Goal: Communication & Community: Answer question/provide support

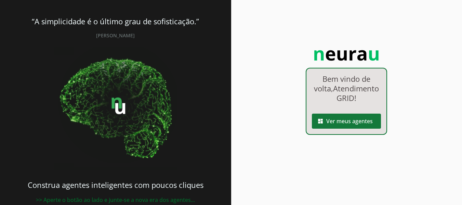
click at [327, 129] on span at bounding box center [346, 121] width 69 height 16
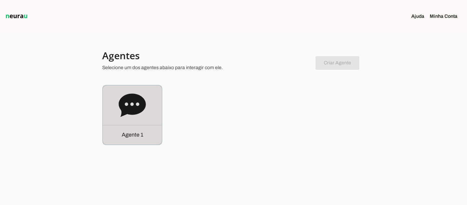
click at [127, 110] on icon at bounding box center [132, 104] width 27 height 23
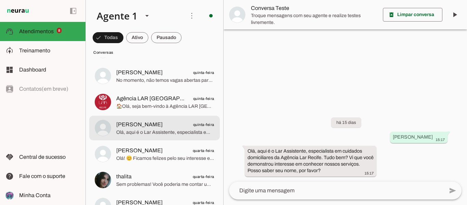
scroll to position [1402, 0]
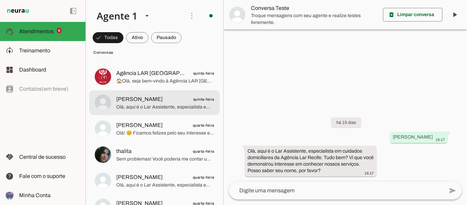
click at [188, 110] on div at bounding box center [165, 102] width 98 height 17
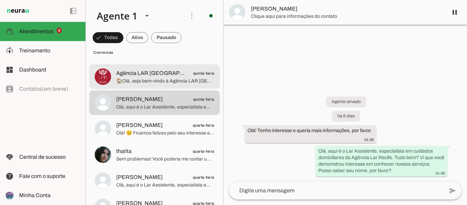
click at [172, 78] on span "🏠Olá, seja bem-vindo à ‎Agência LAR [GEOGRAPHIC_DATA]. Sou a [PERSON_NAME], da …" at bounding box center [165, 81] width 98 height 7
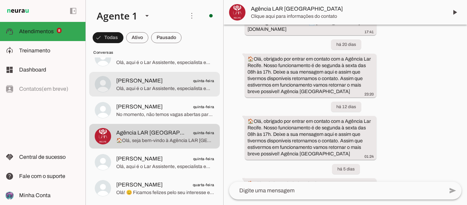
scroll to position [1334, 0]
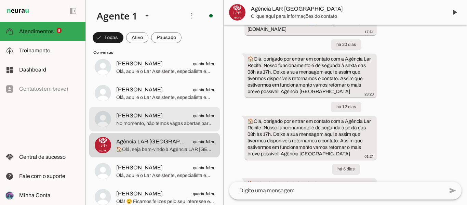
click at [154, 114] on span "[PERSON_NAME] quinta-feira" at bounding box center [165, 116] width 98 height 9
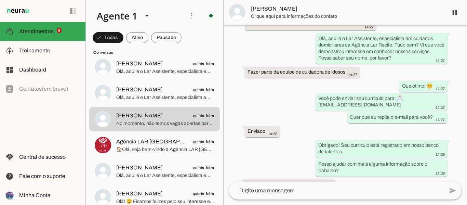
scroll to position [399, 0]
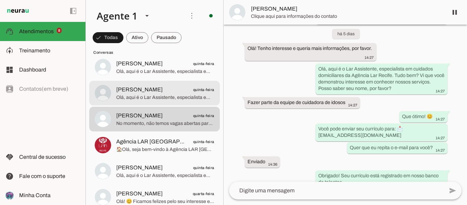
click at [165, 92] on span "[PERSON_NAME] quinta-feira" at bounding box center [165, 90] width 98 height 9
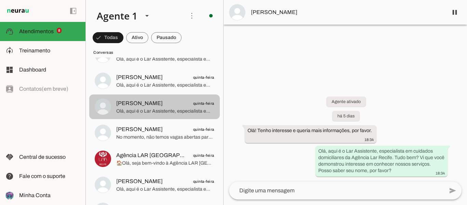
scroll to position [1300, 0]
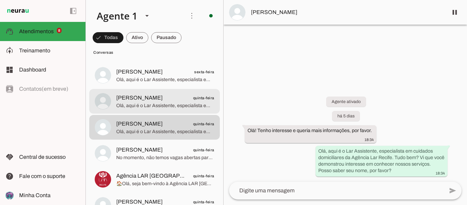
click at [160, 98] on span "[PERSON_NAME] quinta-feira" at bounding box center [165, 98] width 98 height 9
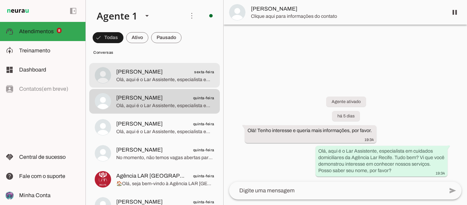
click at [136, 78] on span "Olá, aqui é o Lar Assistente, especialista em cuidados domiciliares da Agência …" at bounding box center [165, 79] width 98 height 7
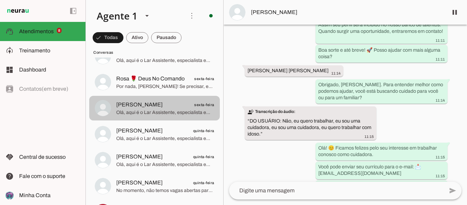
scroll to position [1231, 0]
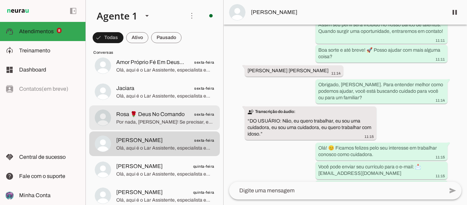
click at [165, 122] on span "Por nada, [PERSON_NAME]! Se precisar, estou aqui. Posso ajudar com cuidados dom…" at bounding box center [165, 122] width 98 height 7
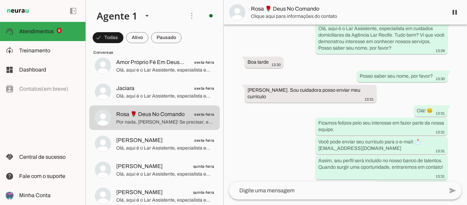
scroll to position [65, 0]
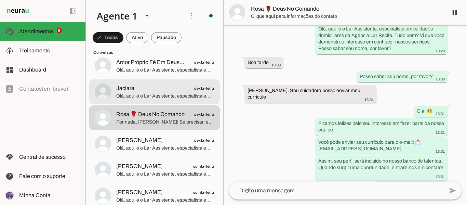
click at [122, 88] on span "Jaciara" at bounding box center [125, 88] width 18 height 8
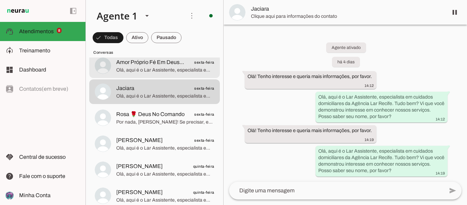
click at [138, 69] on span "Olá, aqui é o Lar Assistente, especialista em cuidados domiciliares da Agência …" at bounding box center [165, 70] width 98 height 7
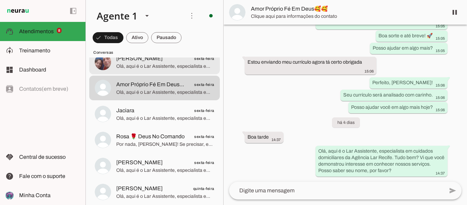
scroll to position [1197, 0]
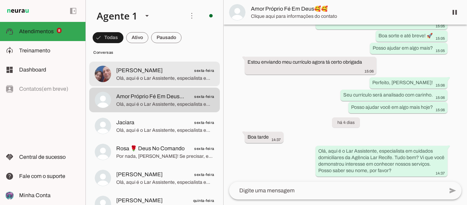
click at [131, 76] on span "Olá, aqui é o Lar Assistente, especialista em cuidados domiciliares da Agência …" at bounding box center [165, 78] width 98 height 7
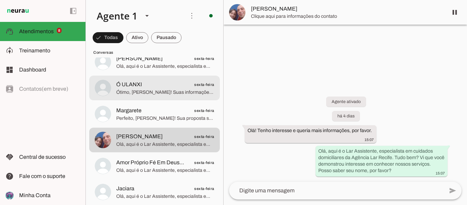
scroll to position [1129, 0]
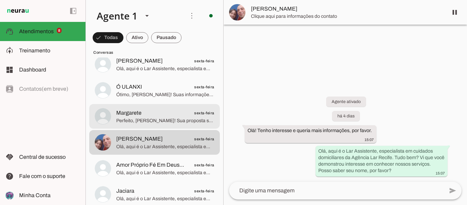
click at [150, 107] on md-item "Margarete sexta-feira Perfeito, [PERSON_NAME]! Sua proposta será enviada para […" at bounding box center [154, 116] width 131 height 25
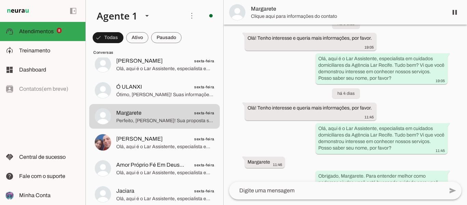
scroll to position [103, 0]
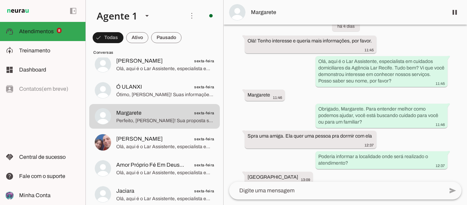
click at [269, 14] on span "Margarete" at bounding box center [347, 12] width 192 height 8
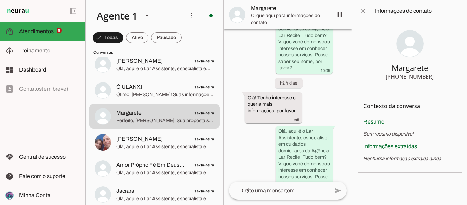
scroll to position [369, 0]
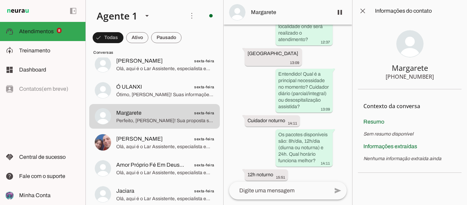
drag, startPoint x: 434, startPoint y: 74, endPoint x: 364, endPoint y: 72, distance: 70.1
click at [364, 72] on section "Margarete [PHONE_NUMBER]" at bounding box center [410, 55] width 104 height 67
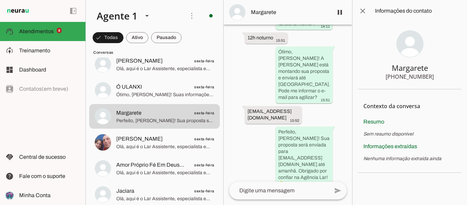
scroll to position [523, 0]
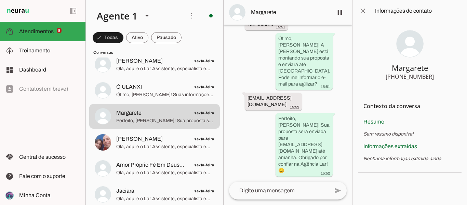
drag, startPoint x: 336, startPoint y: 105, endPoint x: 243, endPoint y: 101, distance: 93.1
click at [243, 101] on div "Agente ativado há 5 dias Olá! Tenho interesse e queria mais informações, por fa…" at bounding box center [288, 103] width 129 height 157
drag, startPoint x: 403, startPoint y: 78, endPoint x: 434, endPoint y: 76, distance: 31.5
click at [434, 76] on section "Margarete [PHONE_NUMBER]" at bounding box center [410, 55] width 104 height 67
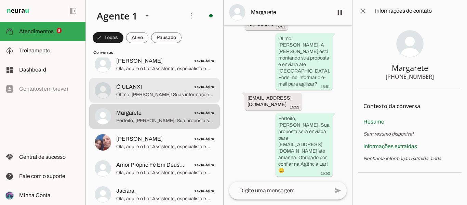
click at [161, 94] on span "Ótimo, [PERSON_NAME]! Suas informações foram muito úteis. A [PERSON_NAME], noss…" at bounding box center [165, 94] width 98 height 7
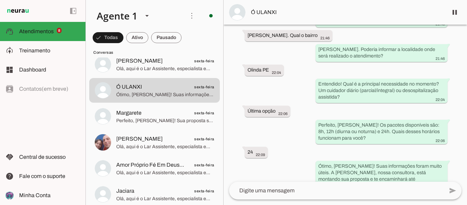
scroll to position [107, 0]
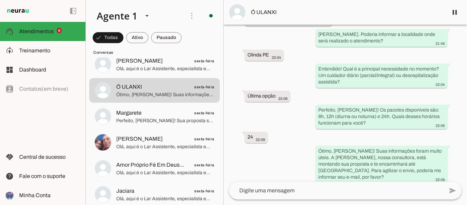
click at [269, 14] on span "Ó ULANXI" at bounding box center [347, 12] width 192 height 8
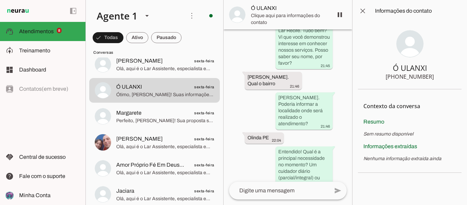
scroll to position [289, 0]
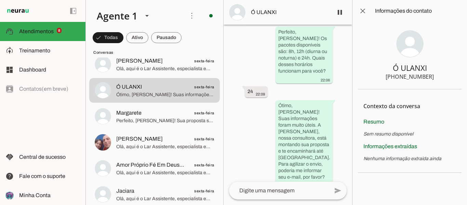
drag, startPoint x: 437, startPoint y: 79, endPoint x: 370, endPoint y: 76, distance: 66.8
click at [370, 76] on section "Ó ULANXI [PHONE_NUMBER]" at bounding box center [410, 55] width 104 height 67
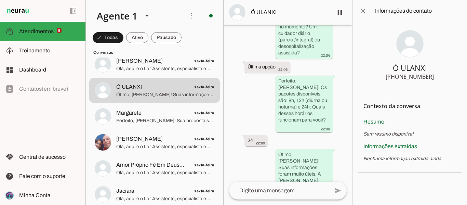
scroll to position [247, 0]
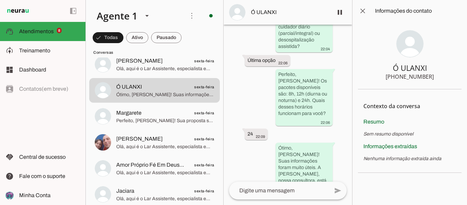
drag, startPoint x: 403, startPoint y: 70, endPoint x: 401, endPoint y: 74, distance: 4.2
click at [401, 70] on div "Ó ULANXI" at bounding box center [410, 68] width 34 height 10
drag, startPoint x: 401, startPoint y: 74, endPoint x: 441, endPoint y: 80, distance: 40.5
click at [441, 80] on section "Ó ULANXI [PHONE_NUMBER]" at bounding box center [410, 55] width 104 height 67
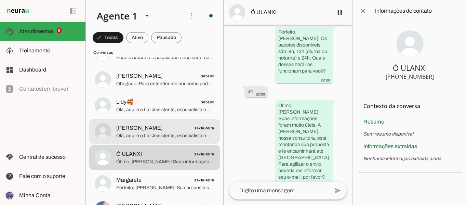
scroll to position [1060, 0]
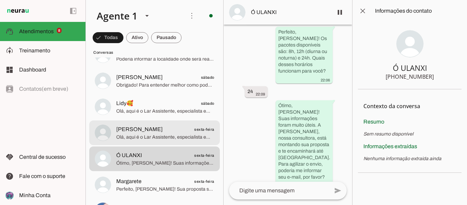
drag, startPoint x: 178, startPoint y: 132, endPoint x: 248, endPoint y: 73, distance: 92.5
click at [178, 130] on span "[PERSON_NAME] sexta-feira" at bounding box center [165, 129] width 98 height 9
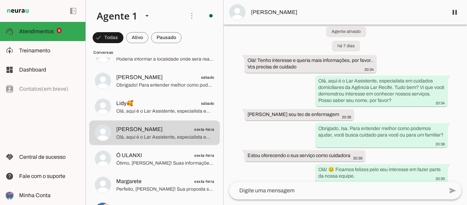
scroll to position [9, 0]
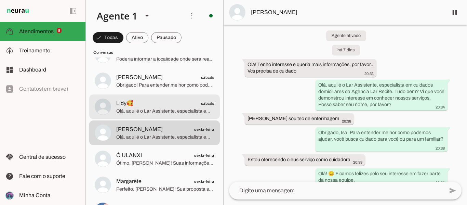
click at [183, 114] on span "Olá, aqui é o Lar Assistente, especialista em cuidados domiciliares da Agência …" at bounding box center [165, 111] width 98 height 7
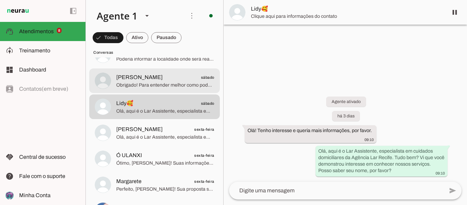
click at [177, 86] on span "Obrigado! Para entender melhor como podemos ajudar, você busca cuidado para voc…" at bounding box center [165, 85] width 98 height 7
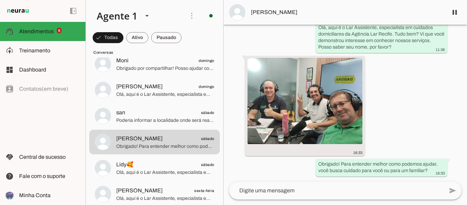
scroll to position [992, 0]
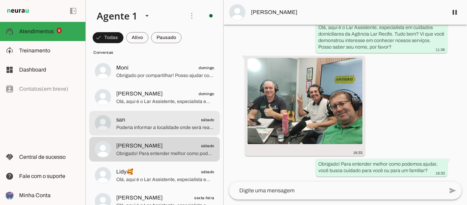
click at [168, 119] on span "san sábado" at bounding box center [165, 120] width 98 height 9
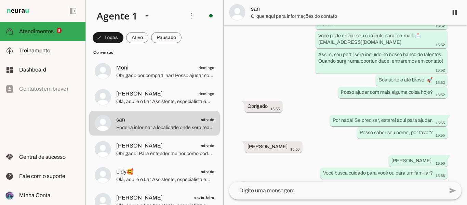
scroll to position [80, 0]
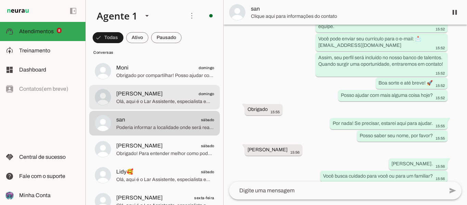
click at [129, 96] on span "[PERSON_NAME]" at bounding box center [139, 94] width 47 height 8
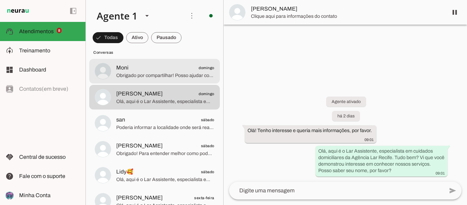
click at [167, 68] on span "Moni domingo" at bounding box center [165, 68] width 98 height 9
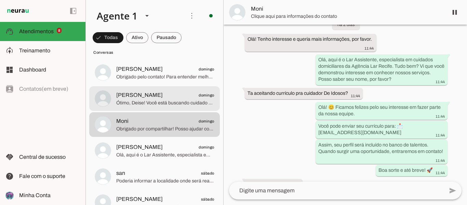
scroll to position [924, 0]
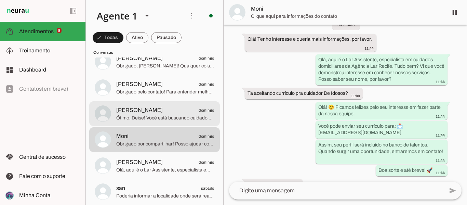
click at [182, 118] on span "Ótimo, Deise! Você está buscando cuidado para você ou para um familiar?" at bounding box center [165, 118] width 98 height 7
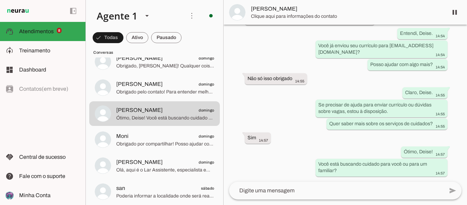
scroll to position [500, 0]
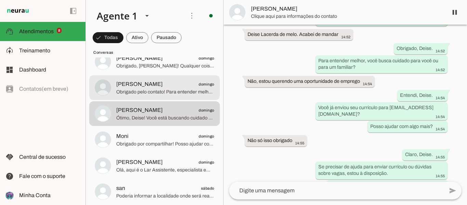
click at [185, 95] on span "Obrigado pelo contato! Para entender melhor, você busca cuidado para você ou pa…" at bounding box center [165, 92] width 98 height 7
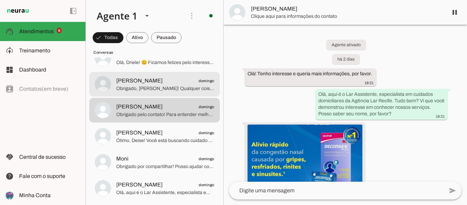
scroll to position [889, 0]
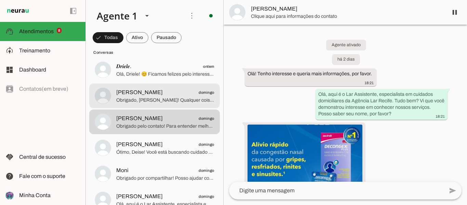
click at [197, 99] on span "Obrigado, [PERSON_NAME]! Qualquer coisa, estamos à disposição. Tenha um ótimo d…" at bounding box center [165, 100] width 98 height 7
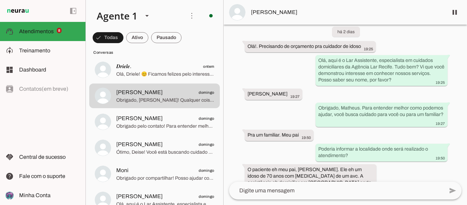
scroll to position [34, 0]
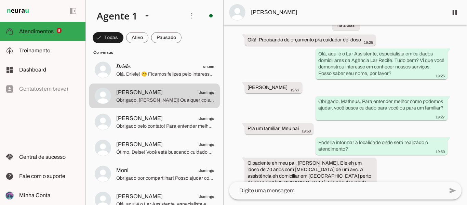
click at [284, 8] on md-item "[PERSON_NAME]" at bounding box center [346, 12] width 244 height 25
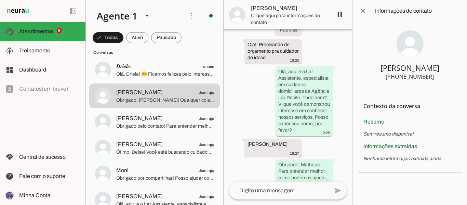
scroll to position [365, 0]
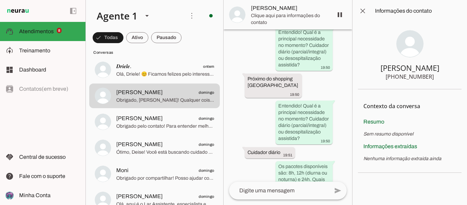
drag, startPoint x: 434, startPoint y: 69, endPoint x: 423, endPoint y: 69, distance: 10.9
click at [423, 69] on section "[PERSON_NAME] [PHONE_NUMBER]" at bounding box center [410, 55] width 104 height 67
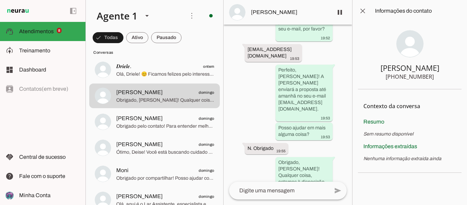
scroll to position [644, 0]
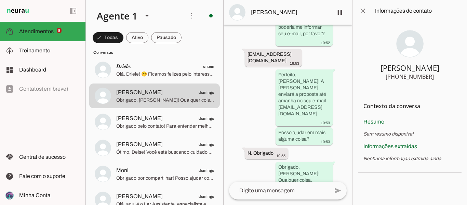
click at [326, 41] on div "Agente ativado há 2 dias Olá!. Precisando de orçamento pra cuidador de idoso 19…" at bounding box center [288, 103] width 129 height 157
drag, startPoint x: 326, startPoint y: 37, endPoint x: 241, endPoint y: 45, distance: 85.6
click at [241, 45] on div "Agente ativado há 2 dias Olá!. Precisando de orçamento pra cuidador de idoso 19…" at bounding box center [288, 103] width 129 height 157
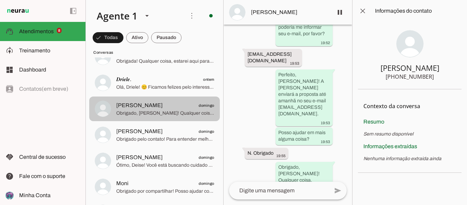
scroll to position [855, 0]
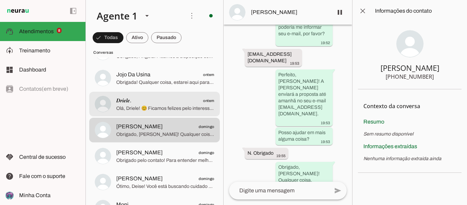
click at [142, 102] on span "𝑫𝒓𝒊𝒆𝒍𝒆. ontem" at bounding box center [165, 100] width 98 height 9
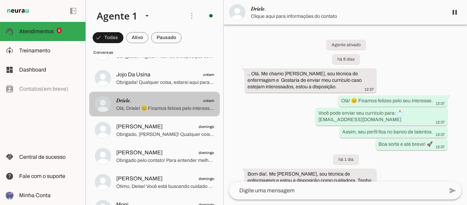
scroll to position [87, 0]
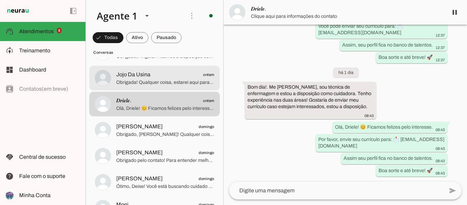
click at [169, 80] on span "Obrigada! Qualquer coisa, estarei aqui para ajudar. Boa noite!" at bounding box center [165, 82] width 98 height 7
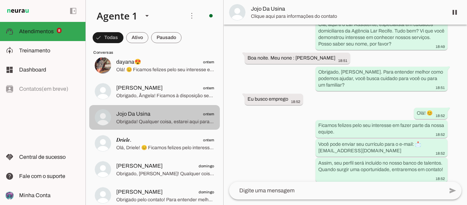
scroll to position [787, 0]
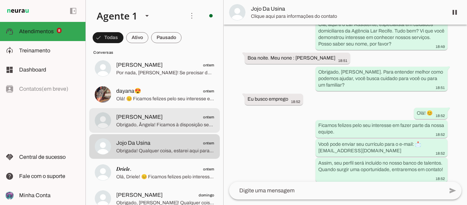
click at [149, 117] on span "[PERSON_NAME] ontem" at bounding box center [165, 117] width 98 height 9
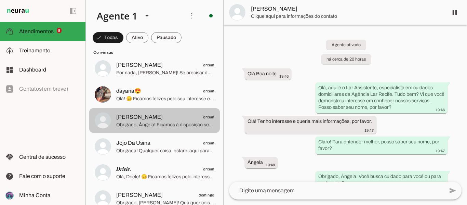
scroll to position [154, 0]
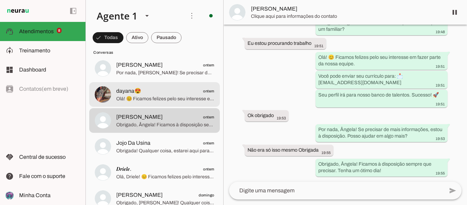
click at [145, 106] on md-item "dayana😍 ontem Olá! 😊 Ficamos felizes pelo seu interesse em fazer parte da nossa…" at bounding box center [154, 94] width 131 height 25
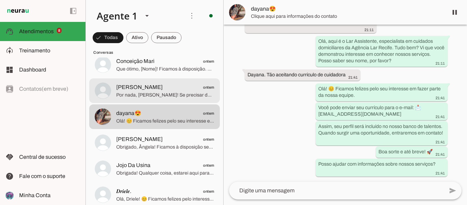
scroll to position [753, 0]
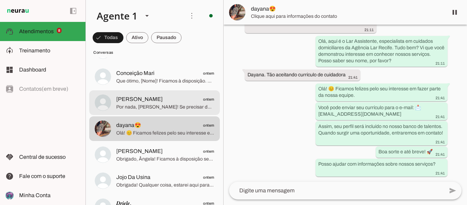
click at [146, 106] on span "Por nada, [PERSON_NAME]! Se precisar de algo mais, estou à disposição. Quer aju…" at bounding box center [165, 107] width 98 height 7
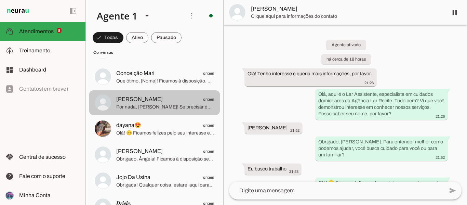
scroll to position [110, 0]
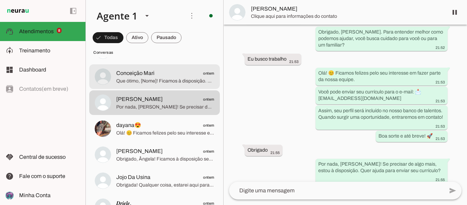
click at [150, 80] on span "Que ótimo, [Nome]! Ficamos à disposição. Se precisar de cuidados domiciliares, …" at bounding box center [165, 81] width 98 height 7
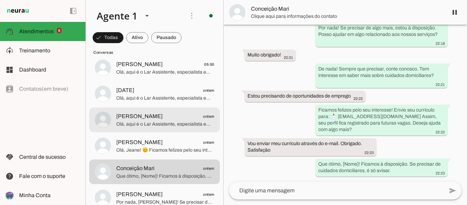
scroll to position [650, 0]
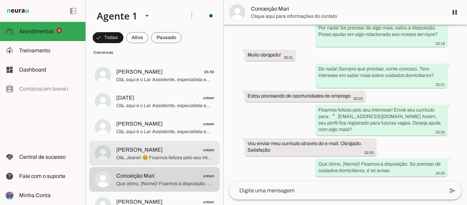
click at [159, 151] on span "[PERSON_NAME] ontem" at bounding box center [165, 150] width 98 height 9
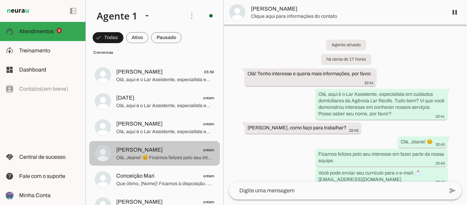
scroll to position [59, 0]
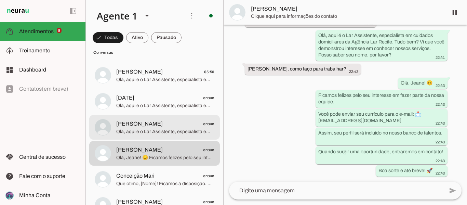
click at [158, 133] on span "Olá, aqui é o Lar Assistente, especialista em cuidados domiciliares da Agência …" at bounding box center [165, 131] width 98 height 7
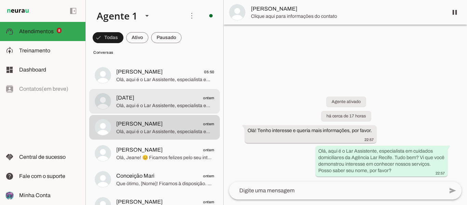
click at [154, 105] on span "Olá, aqui é o Lar Assistente, especialista em cuidados domiciliares da Agência …" at bounding box center [165, 105] width 98 height 7
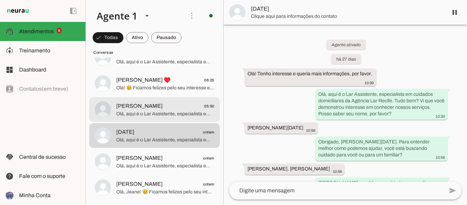
click at [188, 121] on md-item "[PERSON_NAME] 05:50 Olá, aqui é o Lar Assistente, especialista em cuidados domi…" at bounding box center [154, 109] width 131 height 25
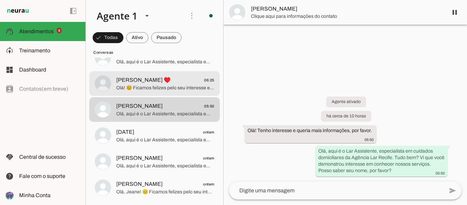
click at [143, 87] on span "Olá! 😊 Ficamos felizes pelo seu interesse em fazer parte da nossa equipe. Você …" at bounding box center [165, 87] width 98 height 7
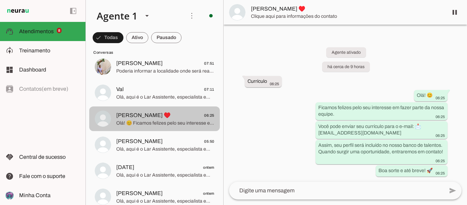
scroll to position [547, 0]
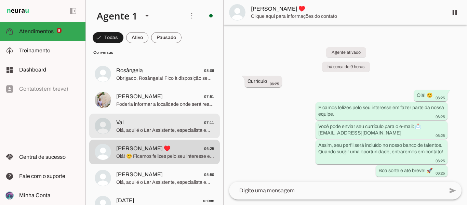
click at [151, 120] on span "Val 07:11" at bounding box center [165, 122] width 98 height 9
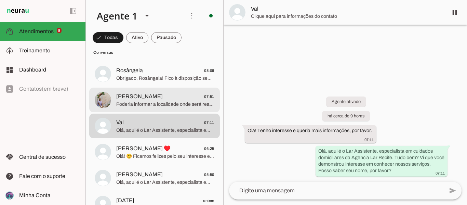
click at [162, 109] on md-item "[PERSON_NAME] 07:51 Poderia informar a localidade onde será realizado o atendim…" at bounding box center [154, 100] width 131 height 25
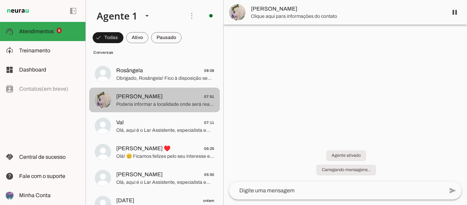
scroll to position [238, 0]
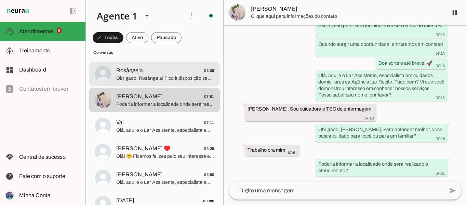
click at [138, 79] on span "Obrigado, Rosângela! Fico à disposição sempre que precisar. Tenha um ótimo dia!" at bounding box center [165, 78] width 98 height 7
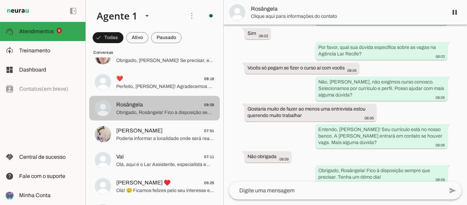
scroll to position [479, 0]
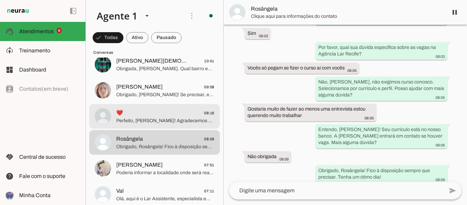
click at [157, 116] on span "❤️ 08:16" at bounding box center [165, 113] width 98 height 9
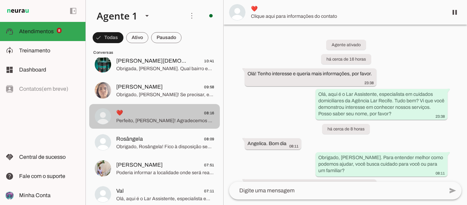
scroll to position [154, 0]
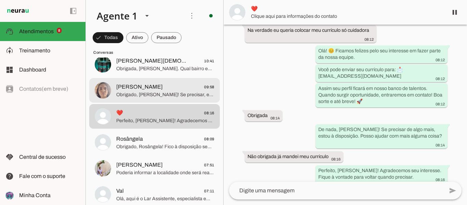
click at [158, 95] on span "Obrigado, [PERSON_NAME]! Se precisar, estamos à disposição. Tenha um ótimo dia!" at bounding box center [165, 94] width 98 height 7
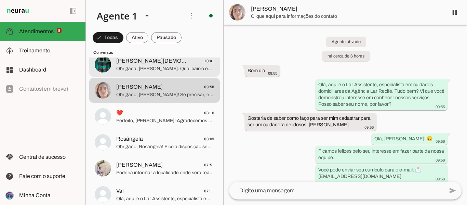
click at [156, 73] on md-item "[PERSON_NAME][DEMOGRAPHIC_DATA] 10:41 [PERSON_NAME]. Qual bairro em [GEOGRAPHIC…" at bounding box center [154, 64] width 131 height 25
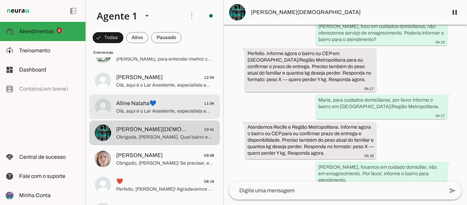
click at [166, 109] on span "Olá, aqui é o Lar Assistente, especialista em cuidados domiciliares da Agência …" at bounding box center [165, 111] width 98 height 7
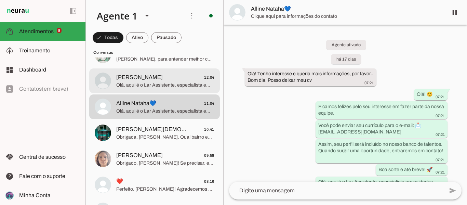
click at [140, 83] on span "Olá, aqui é o Lar Assistente, especialista em cuidados domiciliares da Agência …" at bounding box center [165, 85] width 98 height 7
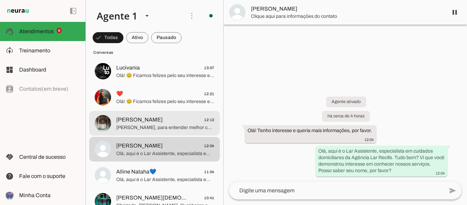
click at [163, 119] on span "[PERSON_NAME] 12:13" at bounding box center [165, 120] width 98 height 9
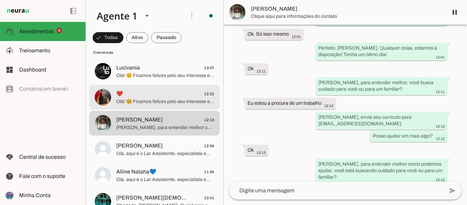
click at [156, 90] on span "❤️ 12:21" at bounding box center [165, 94] width 98 height 9
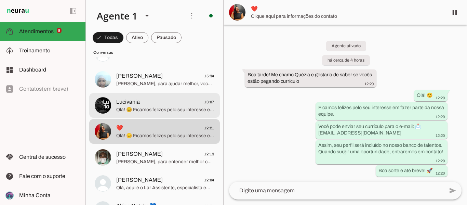
click at [160, 106] on span "Olá! 😊 Ficamos felizes pelo seu interesse em fazer parte da nossa equipe. Você …" at bounding box center [165, 109] width 98 height 7
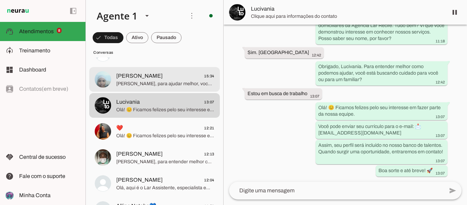
click at [159, 89] on md-item "[PERSON_NAME] 15:34 [PERSON_NAME], para ajudar melhor, você busca cuidado para …" at bounding box center [154, 79] width 131 height 25
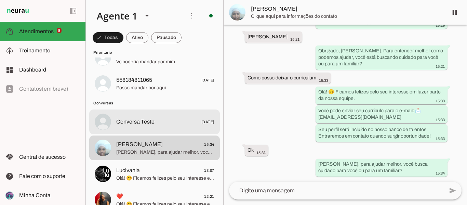
click at [158, 114] on md-item "Conversa Teste [DATE]" at bounding box center [154, 121] width 131 height 25
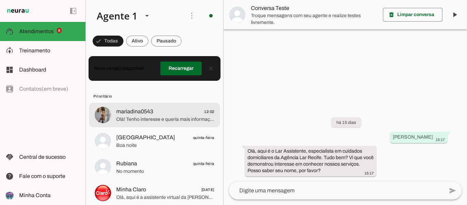
click at [161, 117] on span "Olá! Tenho interesse e queria mais informações, por favor." at bounding box center [165, 119] width 98 height 7
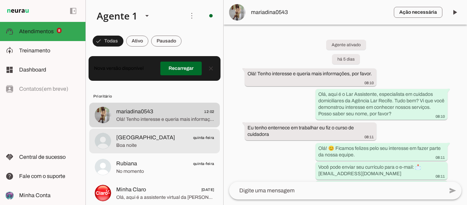
click at [171, 135] on span "[GEOGRAPHIC_DATA] quinta-feira" at bounding box center [165, 137] width 98 height 9
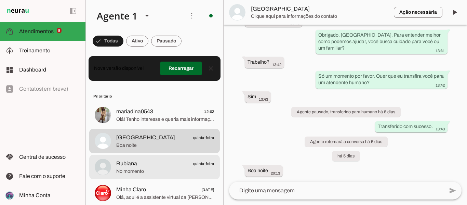
click at [165, 159] on div at bounding box center [165, 167] width 98 height 17
